Goal: Task Accomplishment & Management: Manage account settings

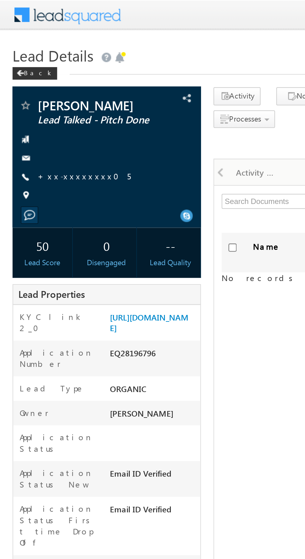
click at [34, 89] on link "+xx-xxxxxxxx05" at bounding box center [42, 87] width 46 height 5
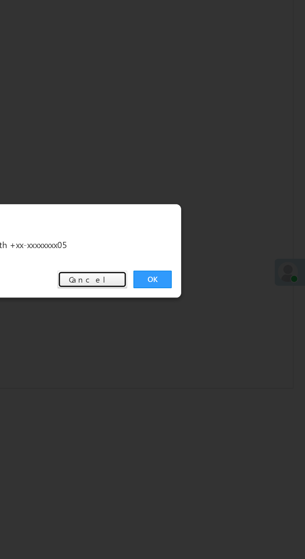
click at [201, 292] on link "Cancel" at bounding box center [199, 290] width 35 height 9
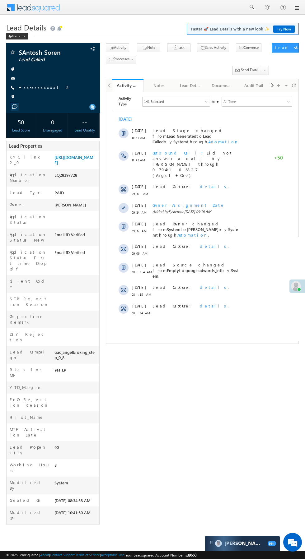
click at [36, 90] on link "+xx-xxxxxxxx12" at bounding box center [45, 87] width 52 height 5
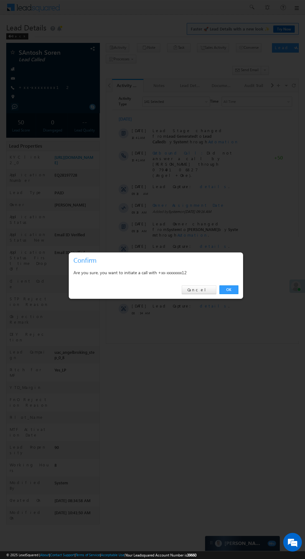
click at [229, 290] on link "OK" at bounding box center [228, 290] width 19 height 9
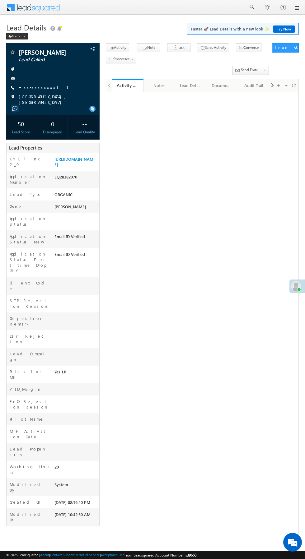
click at [37, 87] on link "+xx-xxxxxxxx11" at bounding box center [48, 87] width 58 height 5
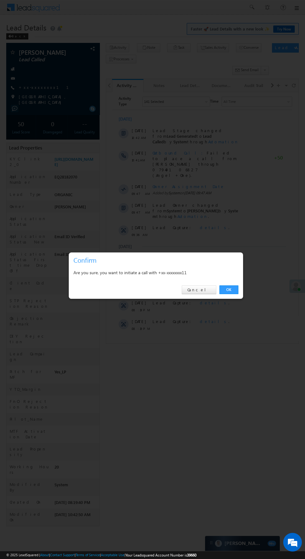
click at [234, 292] on link "OK" at bounding box center [228, 290] width 19 height 9
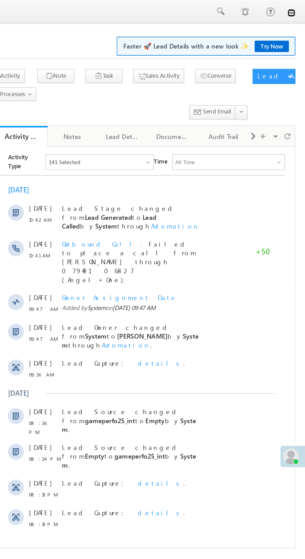
click at [296, 8] on link at bounding box center [296, 8] width 5 height 5
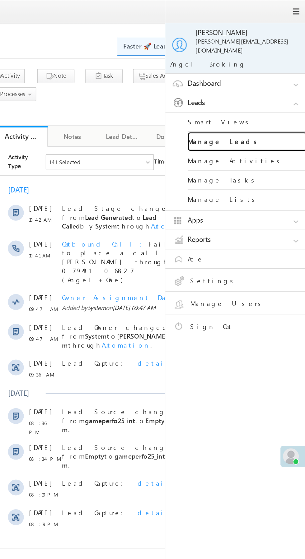
click at [267, 86] on link "Manage Leads" at bounding box center [268, 89] width 75 height 12
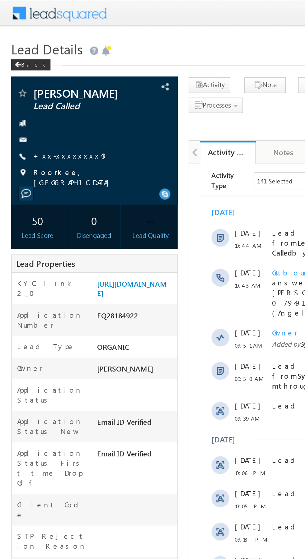
click at [31, 88] on link "+xx-xxxxxxxx43" at bounding box center [39, 87] width 40 height 5
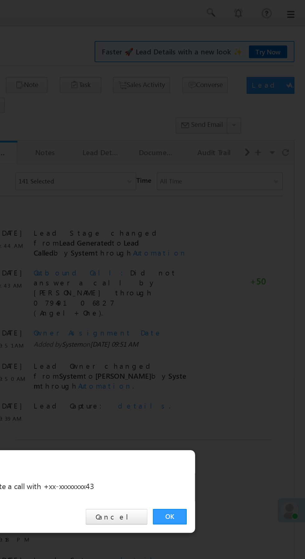
click at [232, 291] on link "OK" at bounding box center [228, 290] width 19 height 9
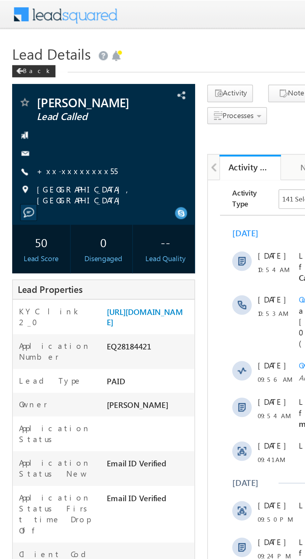
click at [39, 86] on link "+xx-xxxxxxxx55" at bounding box center [39, 87] width 41 height 5
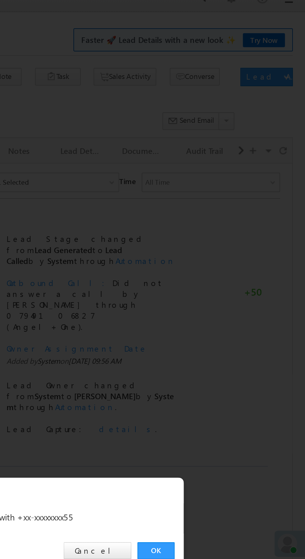
click at [228, 290] on link "OK" at bounding box center [228, 290] width 19 height 9
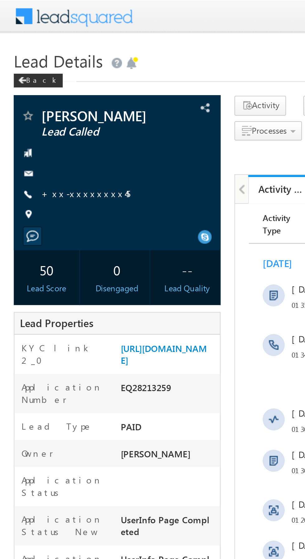
click at [34, 88] on link "+xx-xxxxxxxx45" at bounding box center [39, 87] width 40 height 5
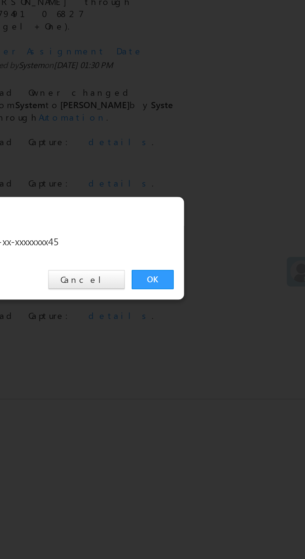
click at [227, 290] on link "OK" at bounding box center [228, 290] width 19 height 9
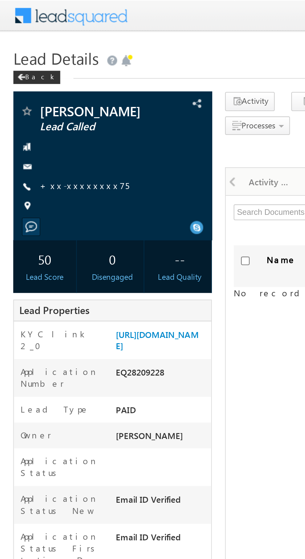
click at [41, 90] on link "+xx-xxxxxxxx75" at bounding box center [40, 87] width 42 height 5
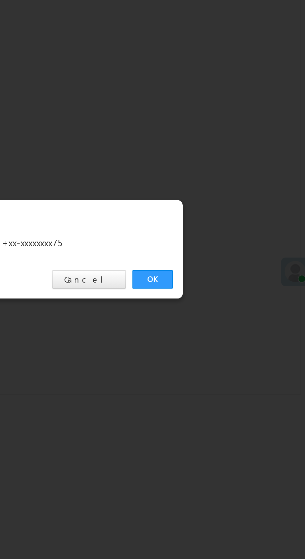
click at [230, 292] on link "OK" at bounding box center [228, 290] width 19 height 9
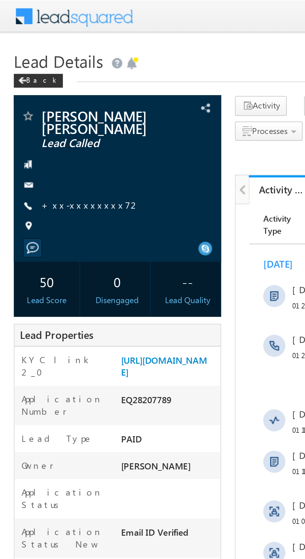
click at [29, 80] on div at bounding box center [52, 83] width 87 height 6
click at [39, 90] on link "+xx-xxxxxxxx72" at bounding box center [41, 92] width 44 height 5
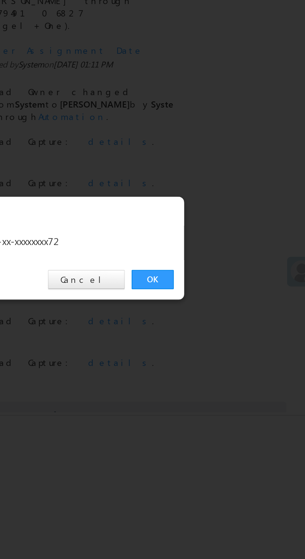
click at [227, 290] on link "OK" at bounding box center [228, 290] width 19 height 9
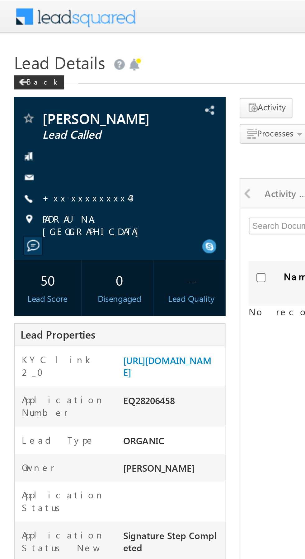
click at [33, 90] on link "+xx-xxxxxxxx43" at bounding box center [39, 87] width 40 height 5
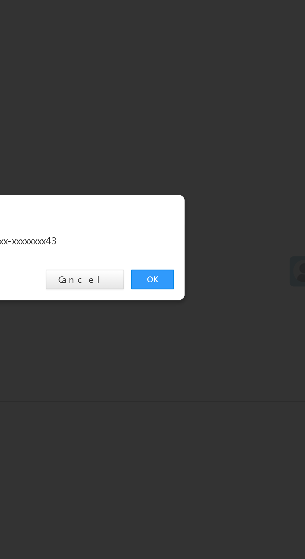
click at [231, 290] on link "OK" at bounding box center [228, 290] width 19 height 9
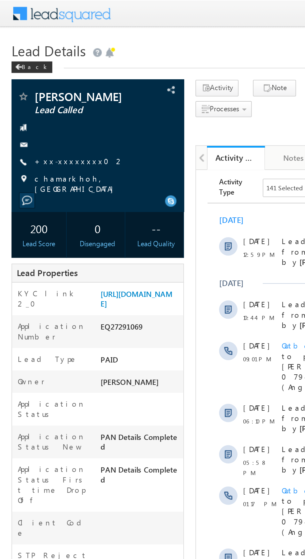
click at [38, 87] on link "+xx-xxxxxxxx02" at bounding box center [43, 87] width 49 height 5
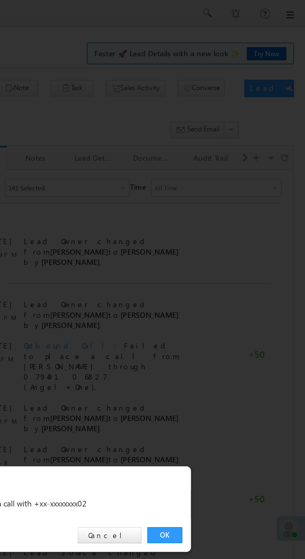
click at [230, 288] on link "OK" at bounding box center [228, 290] width 19 height 9
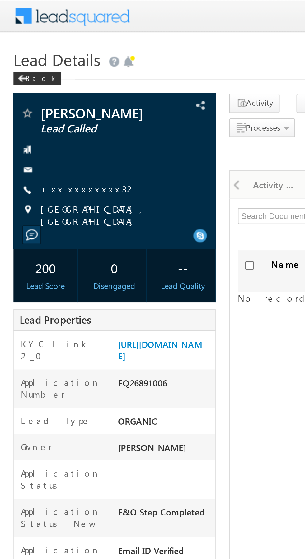
click at [34, 88] on link "+xx-xxxxxxxx32" at bounding box center [41, 87] width 44 height 5
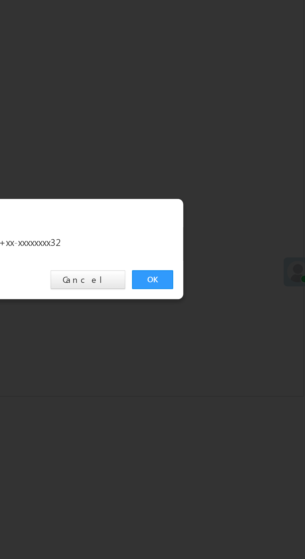
click at [230, 294] on link "OK" at bounding box center [228, 290] width 19 height 9
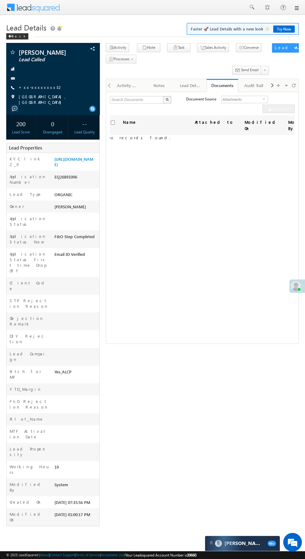
scroll to position [0, 8]
click at [53, 416] on div at bounding box center [76, 420] width 46 height 9
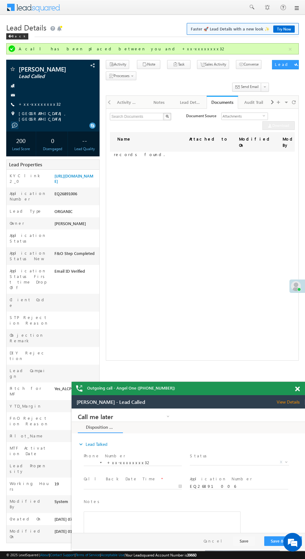
scroll to position [0, 0]
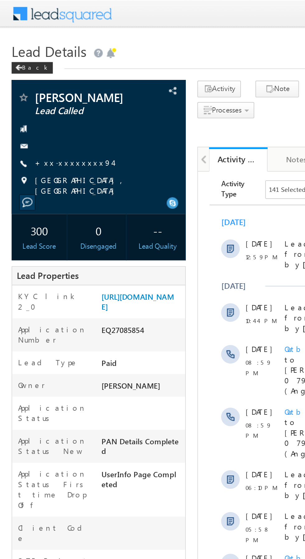
click at [36, 88] on link "+xx-xxxxxxxx94" at bounding box center [40, 87] width 42 height 5
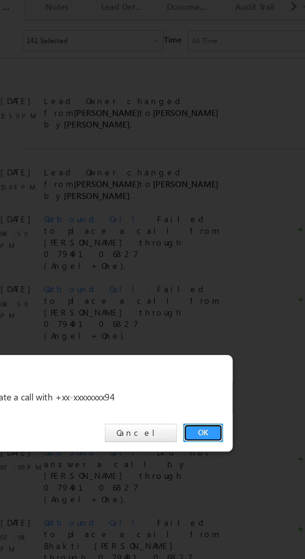
click at [228, 290] on link "OK" at bounding box center [228, 290] width 19 height 9
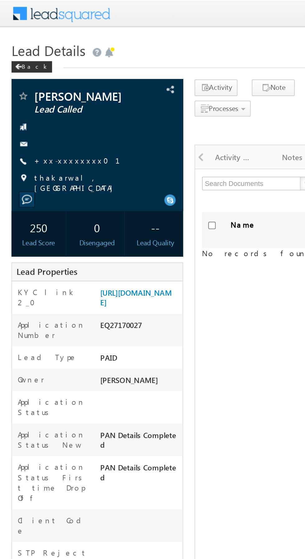
click at [38, 88] on link "+xx-xxxxxxxx01" at bounding box center [46, 87] width 54 height 5
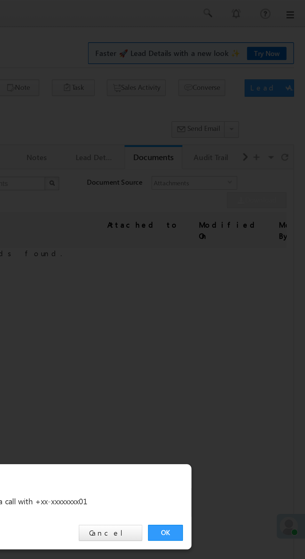
click at [228, 288] on link "OK" at bounding box center [228, 290] width 19 height 9
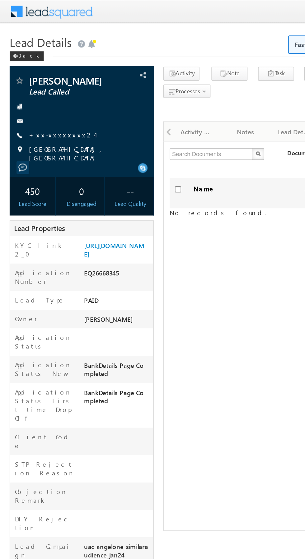
click at [35, 90] on link "+xx-xxxxxxxx24" at bounding box center [40, 87] width 43 height 5
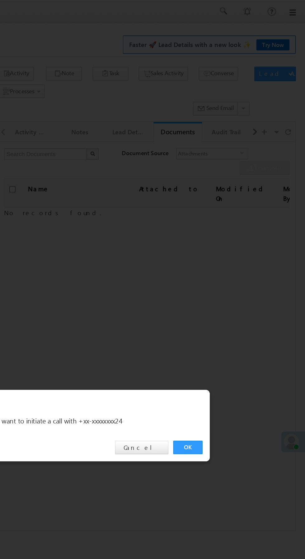
click at [225, 288] on link "OK" at bounding box center [228, 290] width 19 height 9
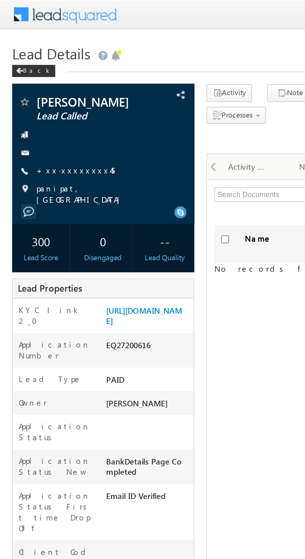
click at [37, 87] on link "+xx-xxxxxxxx45" at bounding box center [39, 87] width 40 height 5
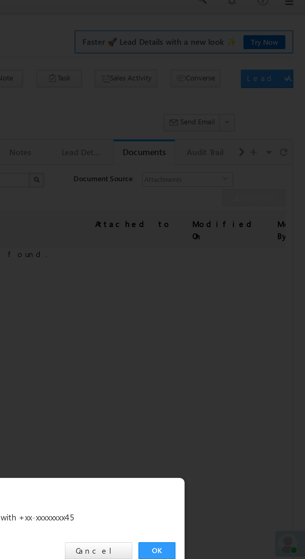
click at [231, 289] on link "OK" at bounding box center [228, 290] width 19 height 9
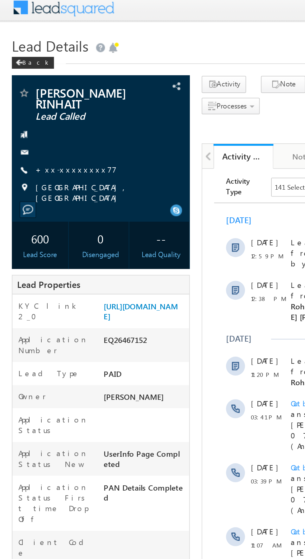
click at [36, 95] on link "+xx-xxxxxxxx77" at bounding box center [40, 92] width 43 height 5
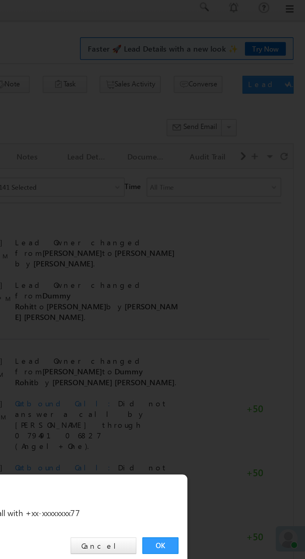
click at [228, 290] on link "OK" at bounding box center [228, 290] width 19 height 9
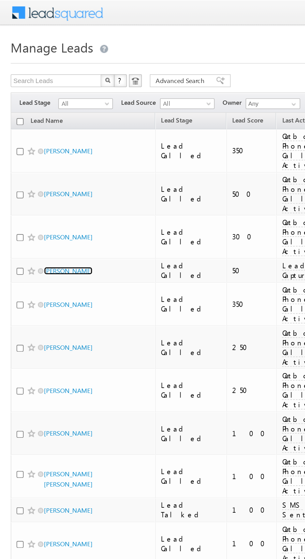
click at [37, 155] on link "Gayu Raval" at bounding box center [40, 157] width 28 height 5
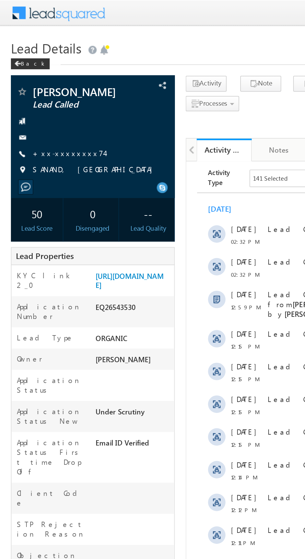
click at [38, 89] on link "+xx-xxxxxxxx74" at bounding box center [39, 87] width 41 height 5
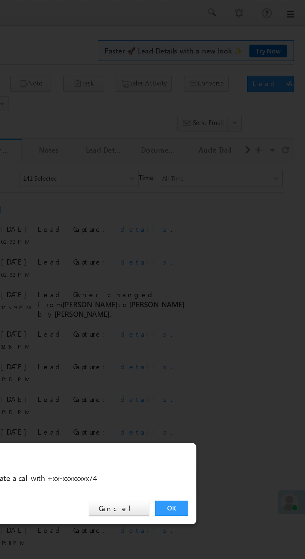
click at [225, 289] on link "OK" at bounding box center [228, 290] width 19 height 9
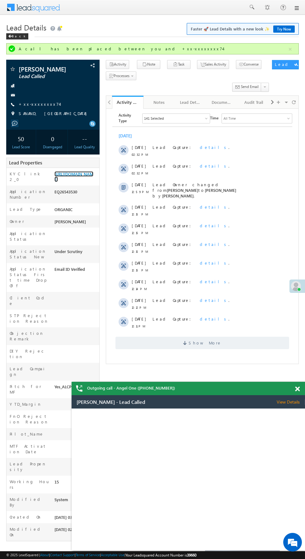
click at [82, 182] on link "https://angelbroking1-pk3em7sa.customui-test.leadsquared.com?leadId=4609fadc-85…" at bounding box center [73, 176] width 39 height 11
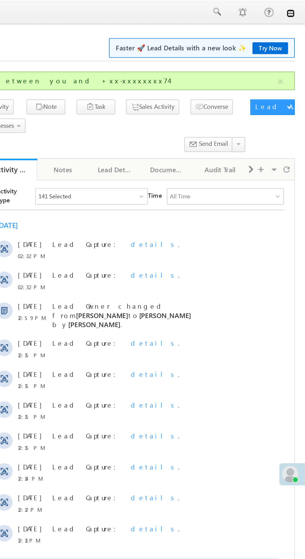
click at [298, 8] on link at bounding box center [296, 8] width 5 height 5
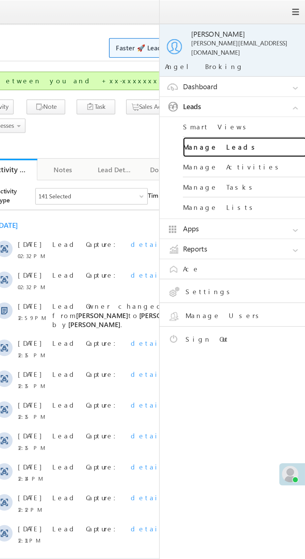
click at [274, 83] on link "Manage Leads" at bounding box center [268, 89] width 75 height 12
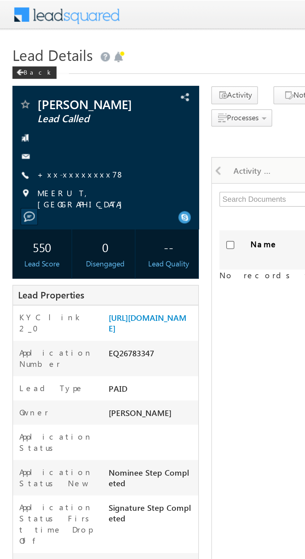
click at [35, 88] on link "+xx-xxxxxxxx78" at bounding box center [41, 87] width 44 height 5
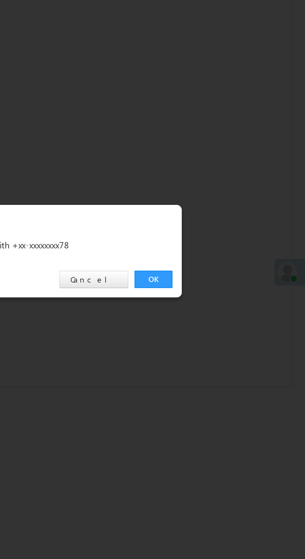
click at [229, 289] on link "OK" at bounding box center [228, 290] width 19 height 9
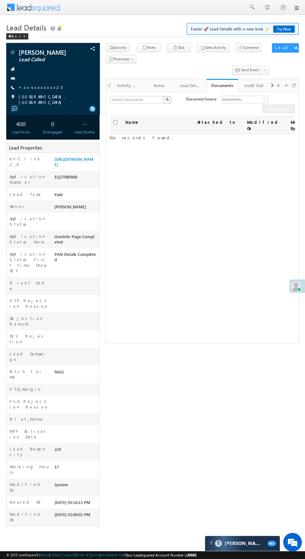
click at [34, 90] on link "+xx-xxxxxxxx20" at bounding box center [43, 87] width 49 height 5
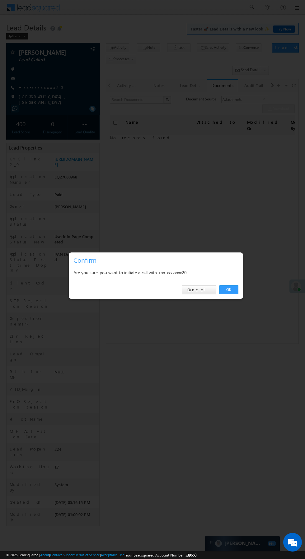
click at [229, 290] on link "OK" at bounding box center [228, 290] width 19 height 9
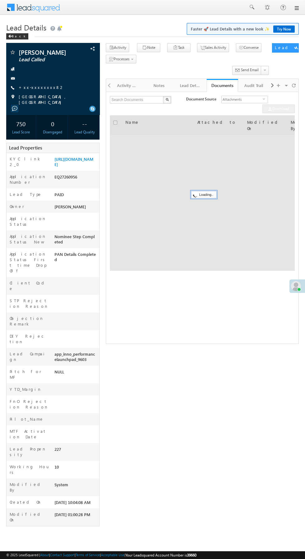
click at [41, 86] on link "+xx-xxxxxxxx82" at bounding box center [42, 87] width 46 height 5
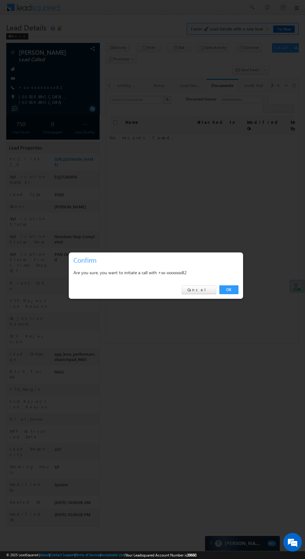
click at [233, 291] on link "OK" at bounding box center [228, 290] width 19 height 9
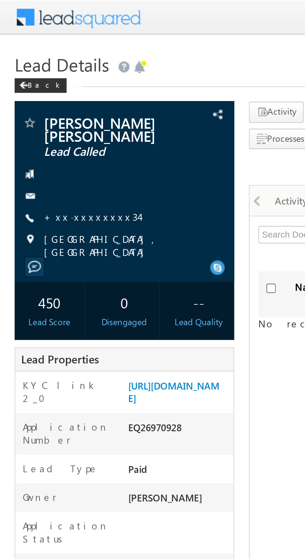
click at [39, 92] on link "+xx-xxxxxxxx34" at bounding box center [39, 92] width 40 height 5
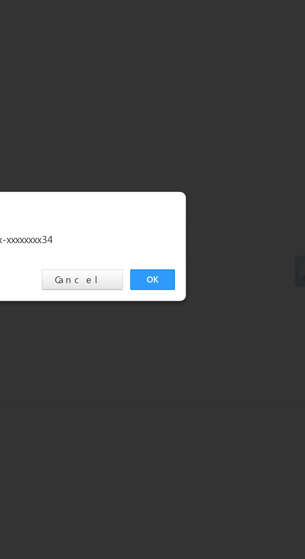
click at [229, 289] on link "OK" at bounding box center [228, 290] width 19 height 9
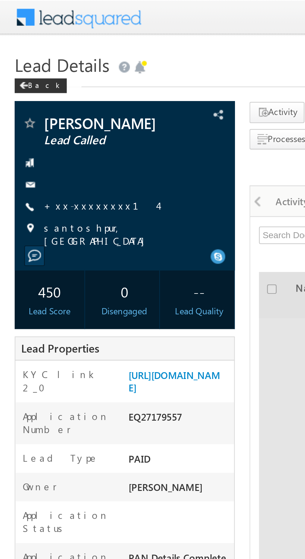
click at [36, 90] on link "+xx-xxxxxxxx14" at bounding box center [43, 87] width 48 height 5
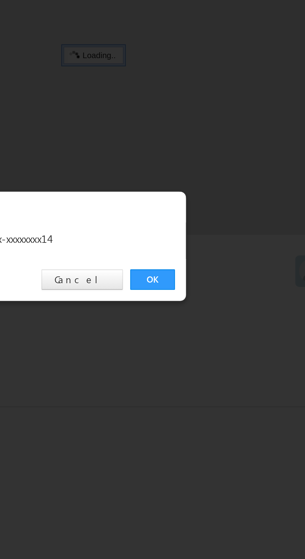
click at [230, 292] on link "OK" at bounding box center [228, 290] width 19 height 9
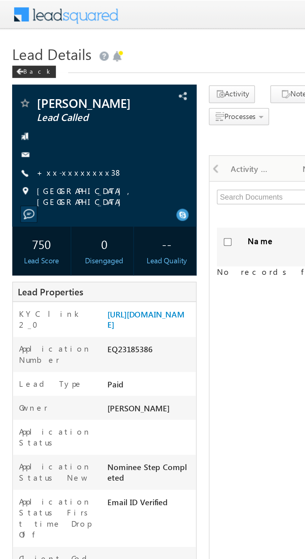
click at [35, 85] on link "+xx-xxxxxxxx38" at bounding box center [41, 87] width 44 height 5
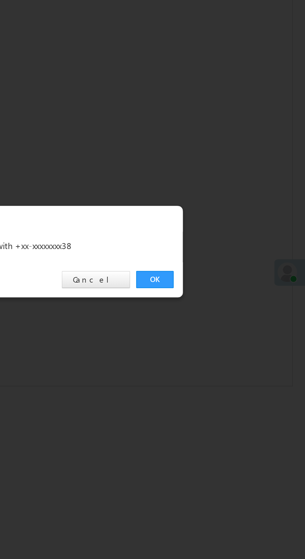
click at [232, 289] on link "OK" at bounding box center [228, 290] width 19 height 9
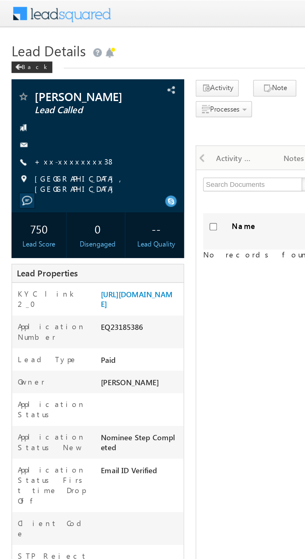
click at [40, 87] on link "+xx-xxxxxxxx38" at bounding box center [41, 87] width 44 height 5
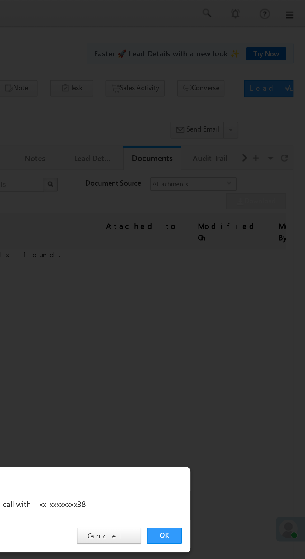
click at [230, 289] on link "OK" at bounding box center [228, 290] width 19 height 9
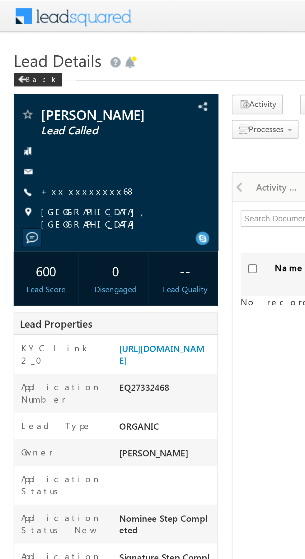
click at [37, 89] on link "+xx-xxxxxxxx68" at bounding box center [40, 87] width 43 height 5
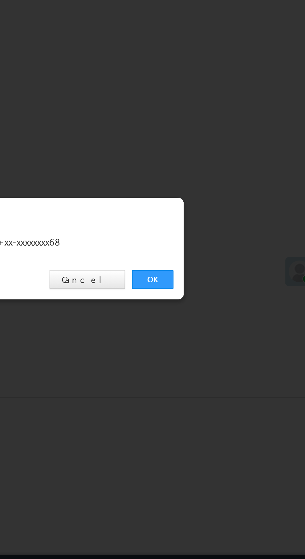
click at [230, 289] on link "OK" at bounding box center [228, 290] width 19 height 9
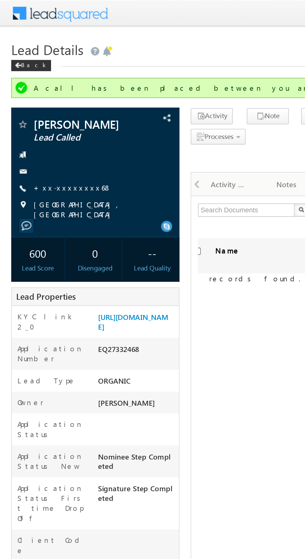
click at [41, 104] on link "+xx-xxxxxxxx68" at bounding box center [40, 103] width 43 height 5
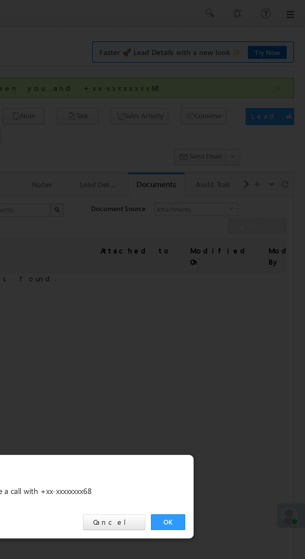
click at [229, 291] on link "OK" at bounding box center [228, 290] width 19 height 9
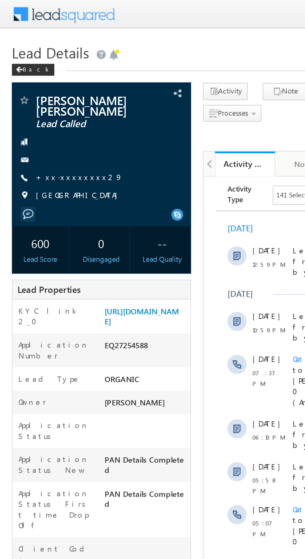
click at [39, 92] on link "+xx-xxxxxxxx29" at bounding box center [41, 92] width 45 height 5
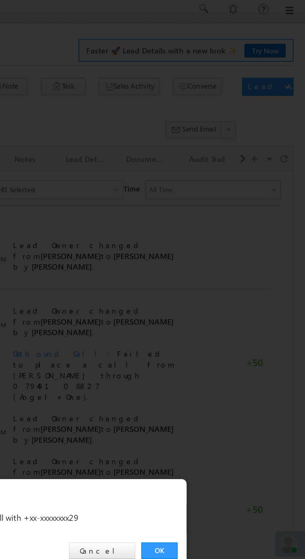
click at [230, 292] on link "OK" at bounding box center [228, 290] width 19 height 9
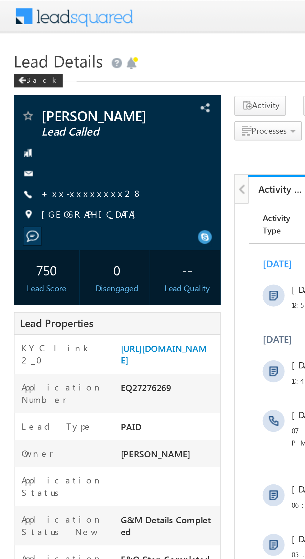
click at [38, 88] on link "+xx-xxxxxxxx28" at bounding box center [42, 87] width 46 height 5
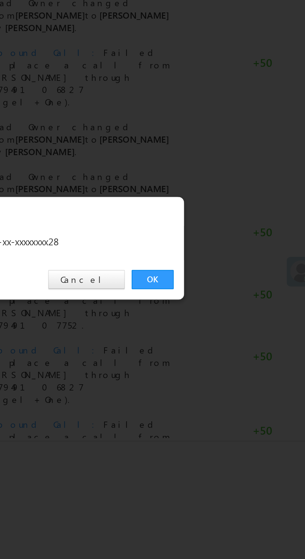
click at [232, 289] on link "OK" at bounding box center [228, 290] width 19 height 9
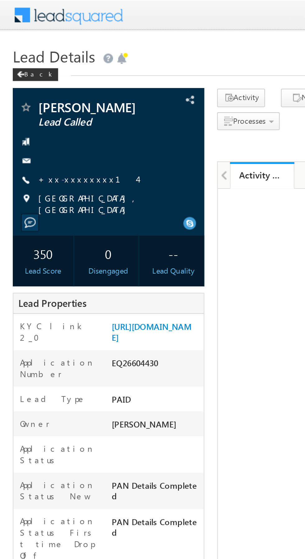
click at [38, 88] on link "+xx-xxxxxxxx14" at bounding box center [43, 87] width 48 height 5
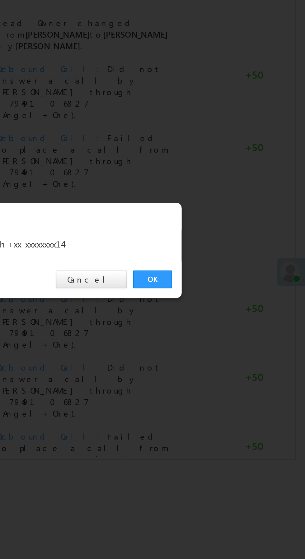
click at [229, 290] on link "OK" at bounding box center [228, 290] width 19 height 9
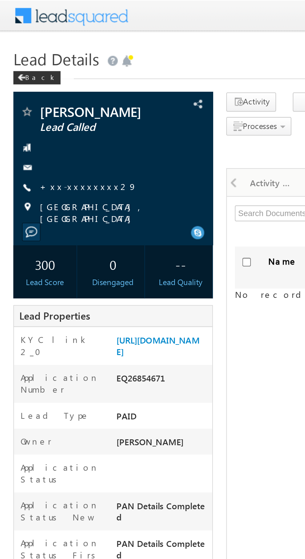
click at [38, 89] on link "+xx-xxxxxxxx29" at bounding box center [41, 87] width 45 height 5
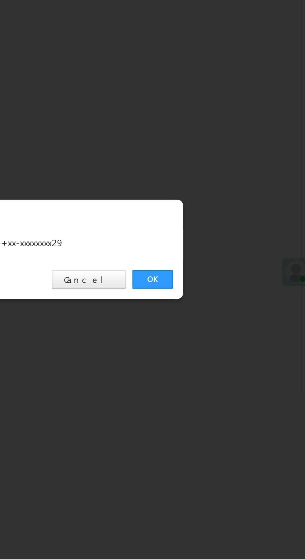
click at [230, 291] on link "OK" at bounding box center [228, 290] width 19 height 9
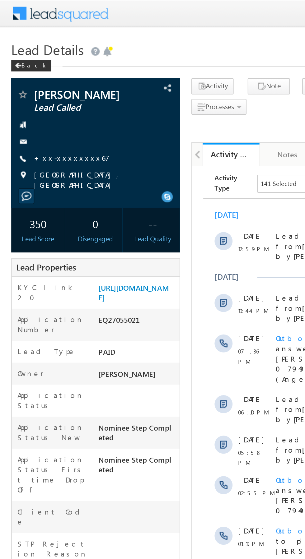
click at [42, 89] on link "+xx-xxxxxxxx67" at bounding box center [40, 87] width 42 height 5
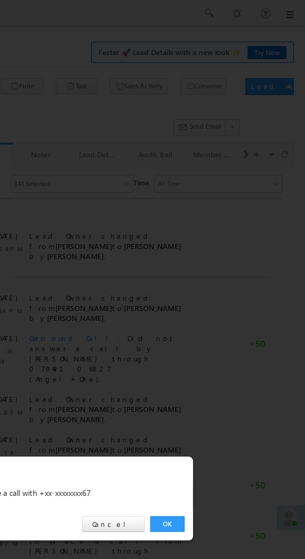
click at [229, 290] on link "OK" at bounding box center [228, 290] width 19 height 9
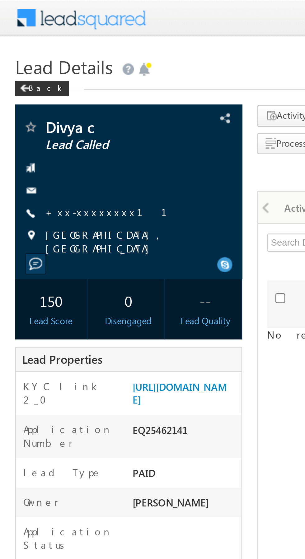
click at [35, 88] on link "+xx-xxxxxxxx11" at bounding box center [48, 87] width 58 height 5
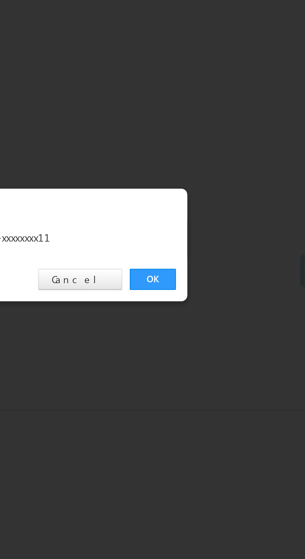
click at [228, 289] on link "OK" at bounding box center [228, 290] width 19 height 9
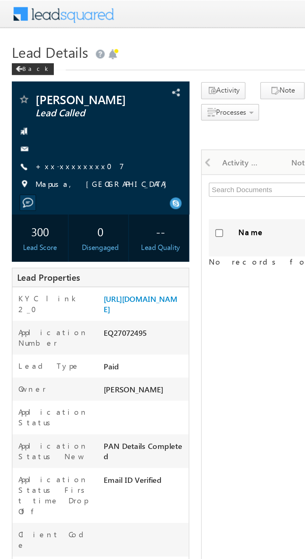
click at [36, 87] on link "+xx-xxxxxxxx07" at bounding box center [42, 87] width 47 height 5
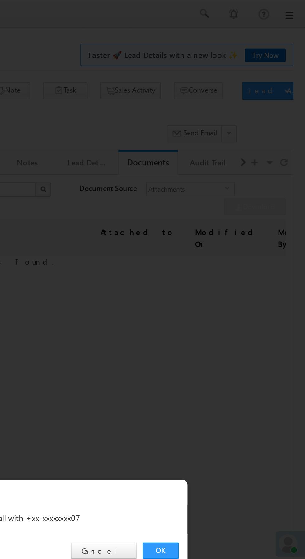
click at [230, 292] on link "OK" at bounding box center [228, 290] width 19 height 9
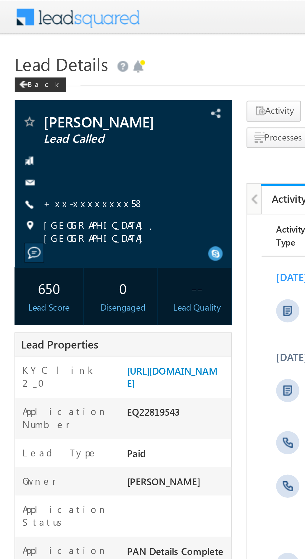
click at [37, 89] on link "+xx-xxxxxxxx58" at bounding box center [40, 87] width 43 height 5
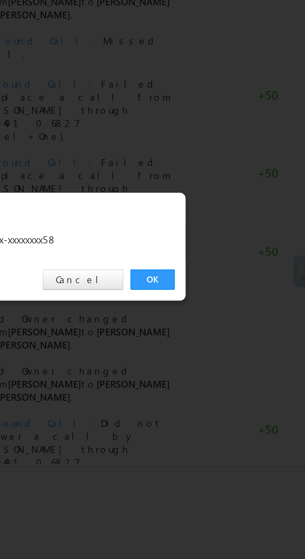
click at [226, 288] on link "OK" at bounding box center [228, 290] width 19 height 9
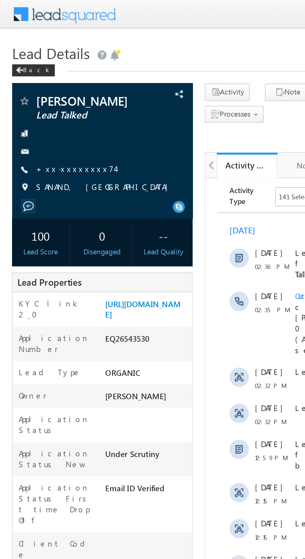
click at [39, 88] on link "+xx-xxxxxxxx74" at bounding box center [39, 87] width 41 height 5
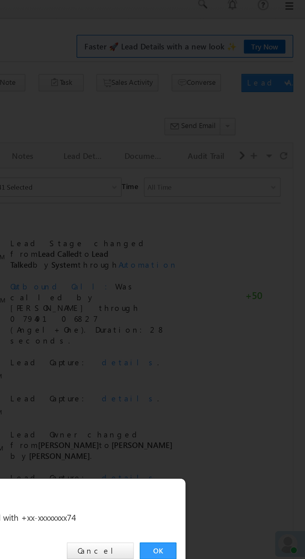
click at [229, 290] on link "OK" at bounding box center [228, 290] width 19 height 9
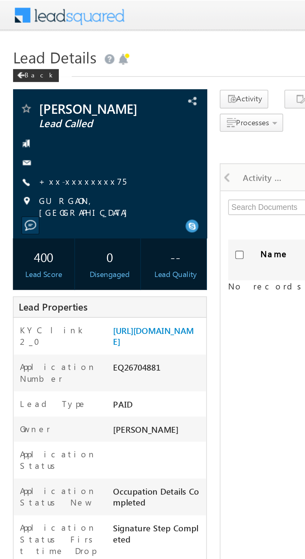
click at [37, 86] on link "+xx-xxxxxxxx75" at bounding box center [40, 87] width 42 height 5
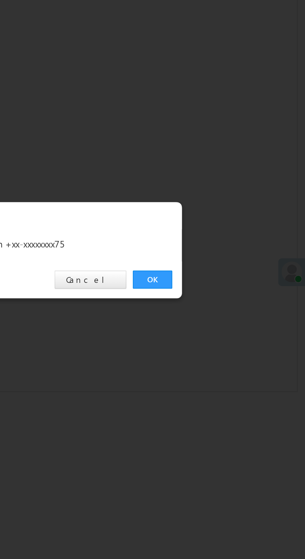
click at [231, 290] on link "OK" at bounding box center [228, 290] width 19 height 9
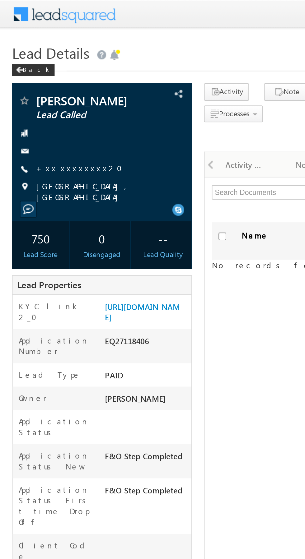
click at [37, 86] on link "+xx-xxxxxxxx20" at bounding box center [43, 87] width 49 height 5
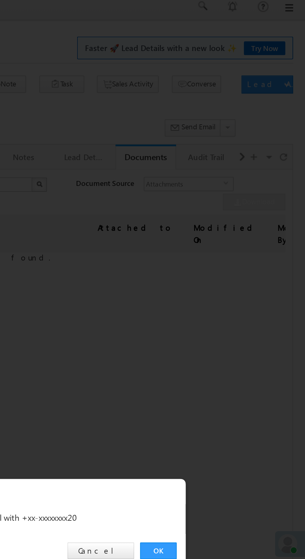
click at [233, 292] on link "OK" at bounding box center [228, 290] width 19 height 9
